Goal: Find contact information: Find contact information

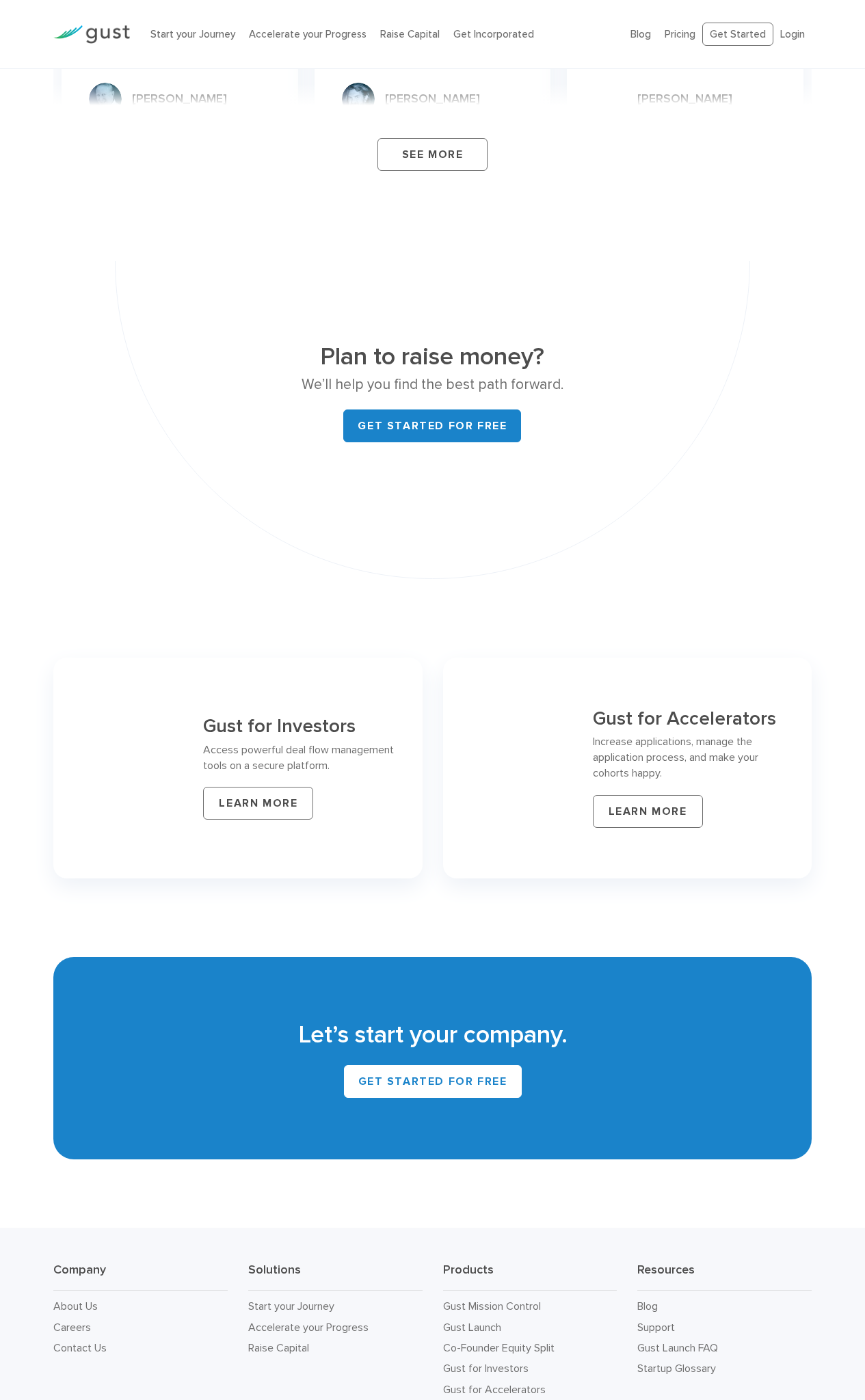
scroll to position [5267, 0]
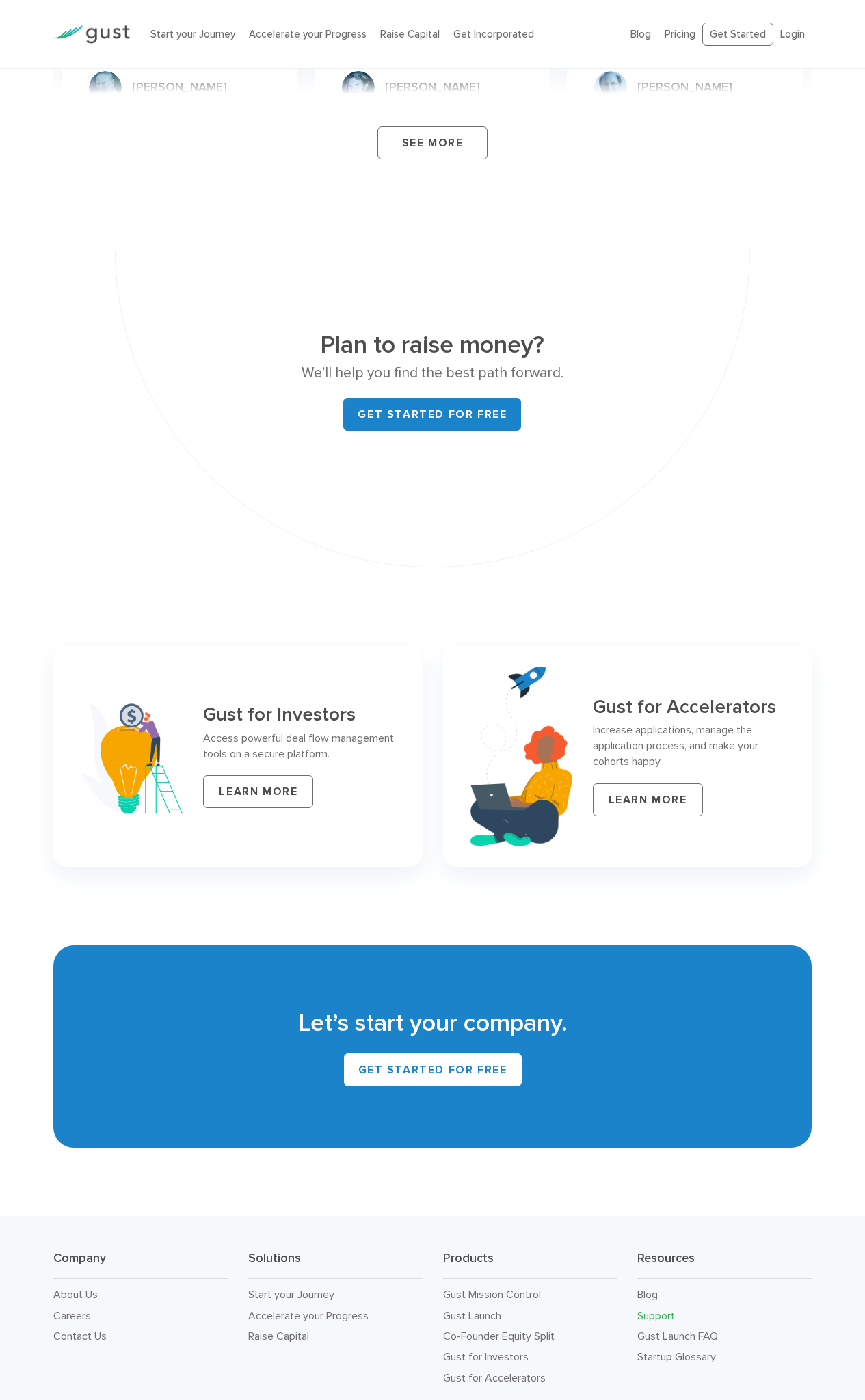
click at [668, 1309] on link "Support" at bounding box center [656, 1315] width 37 height 13
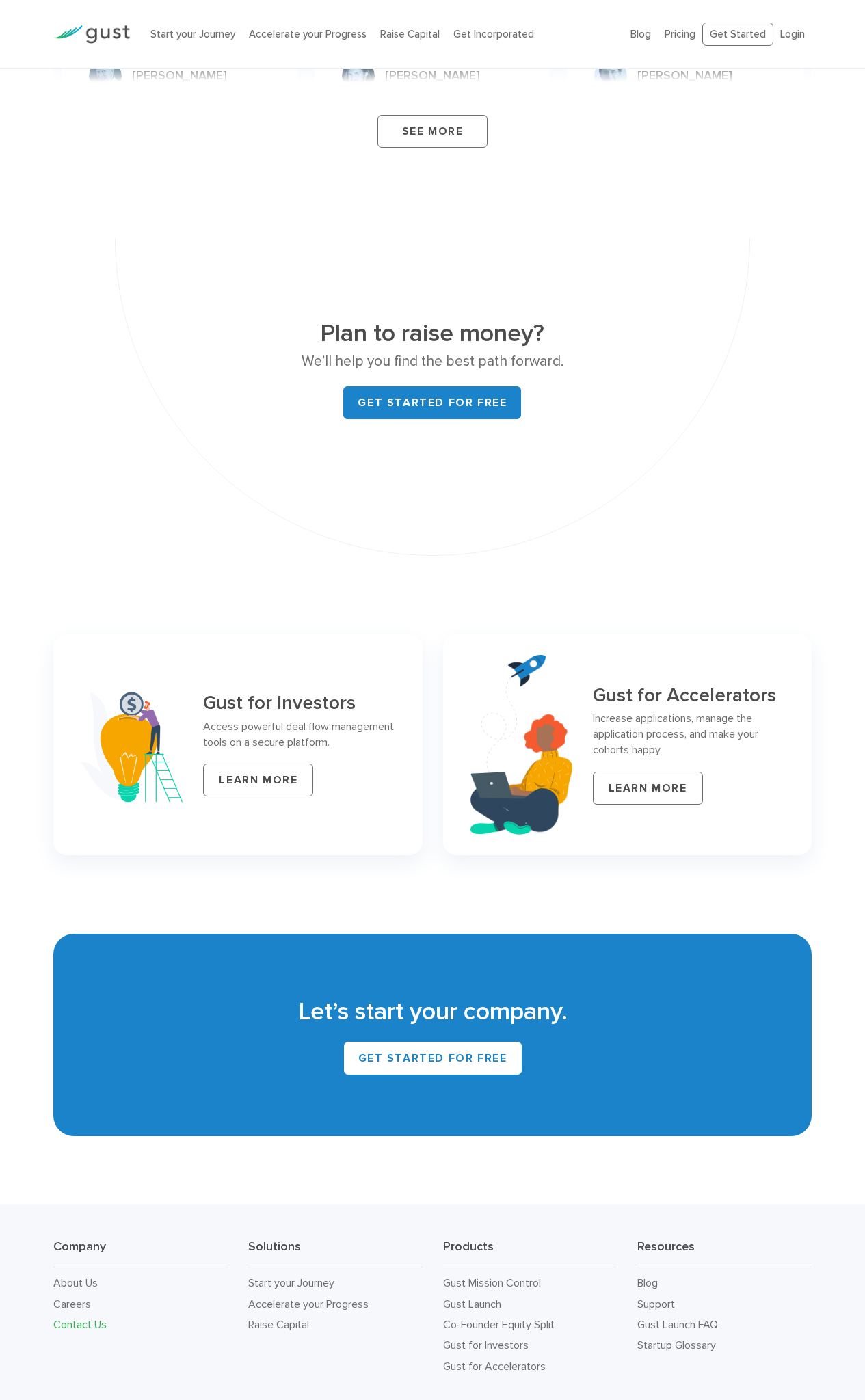
click at [96, 1318] on link "Contact Us" at bounding box center [80, 1324] width 54 height 13
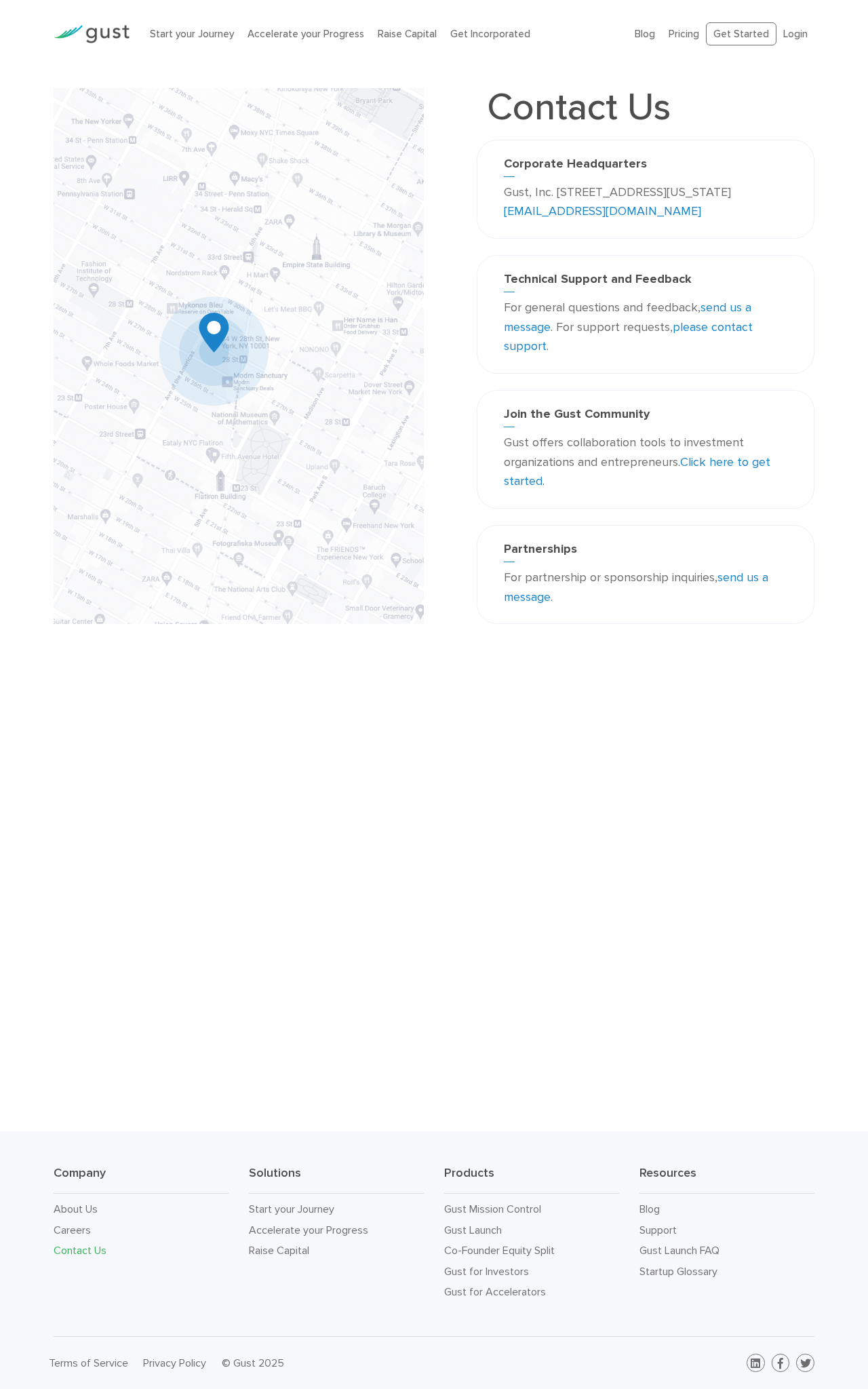
click at [731, 330] on link "please contact support" at bounding box center [628, 337] width 249 height 34
click at [699, 330] on link "please contact support" at bounding box center [628, 337] width 249 height 34
